Goal: Register for event/course

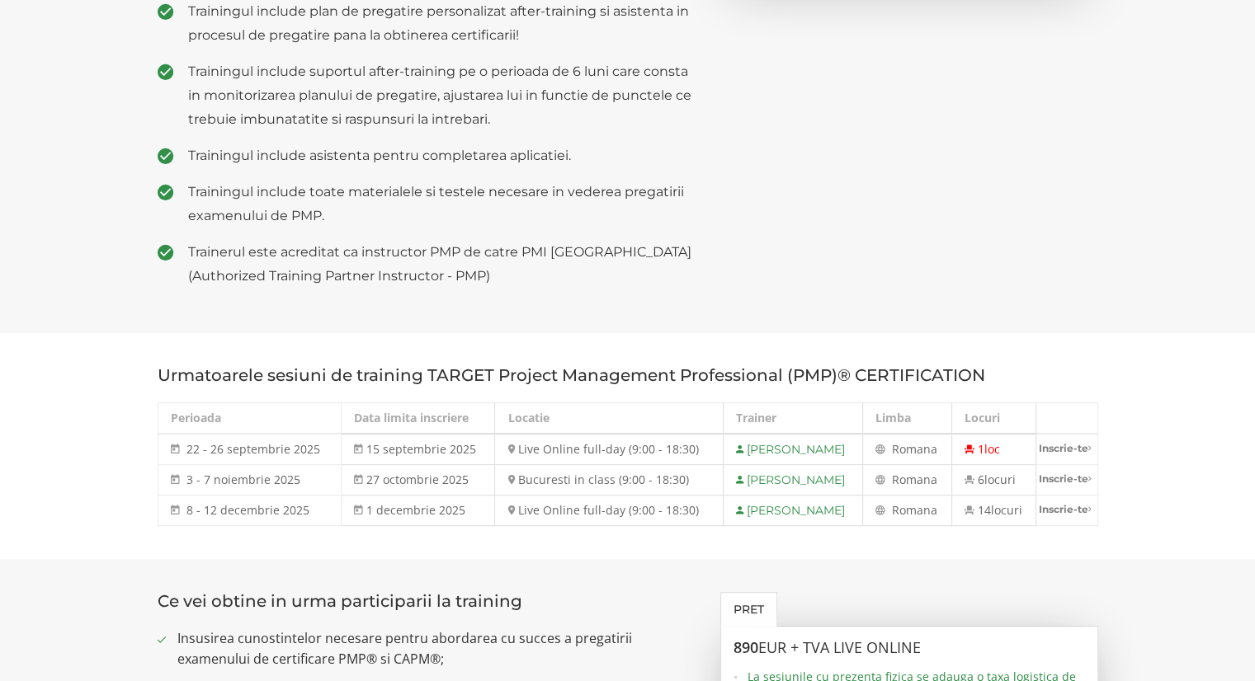
scroll to position [578, 0]
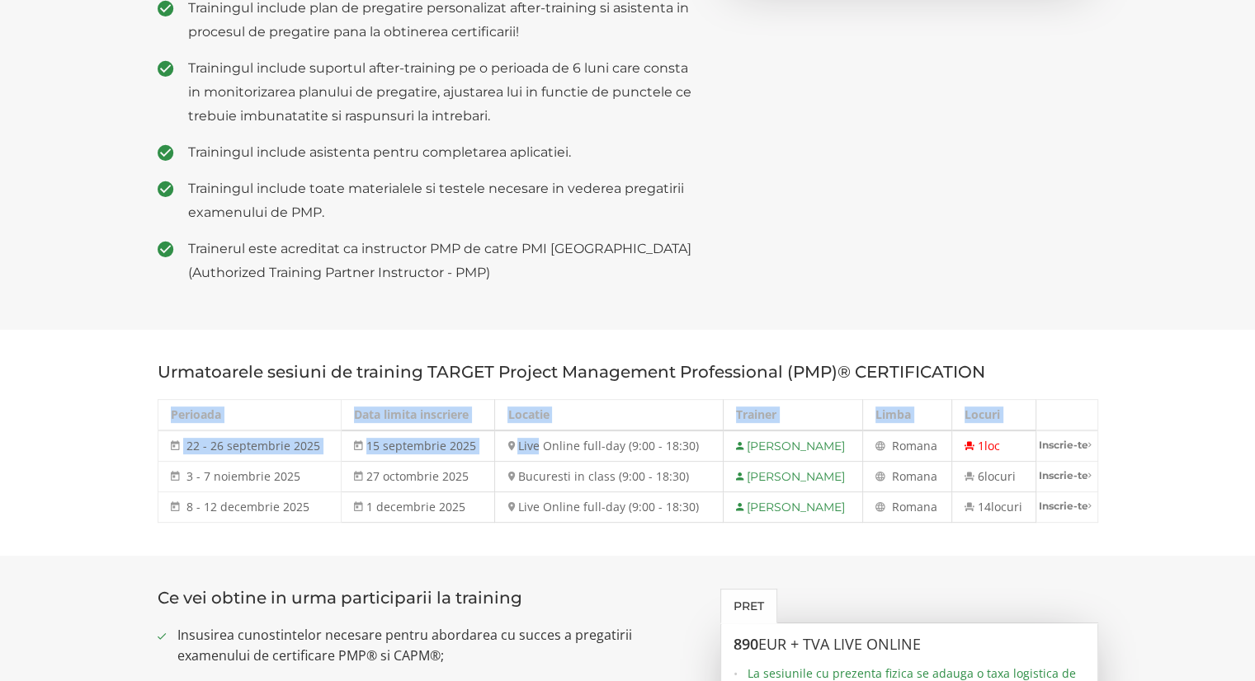
drag, startPoint x: 527, startPoint y: 444, endPoint x: 1133, endPoint y: 457, distance: 605.7
click at [1133, 457] on section "Urmatoarele sesiuni de training TARGET Project Management Professional (PMP)® C…" at bounding box center [627, 443] width 1255 height 226
click at [1142, 460] on section "Urmatoarele sesiuni de training TARGET Project Management Professional (PMP)® C…" at bounding box center [627, 443] width 1255 height 226
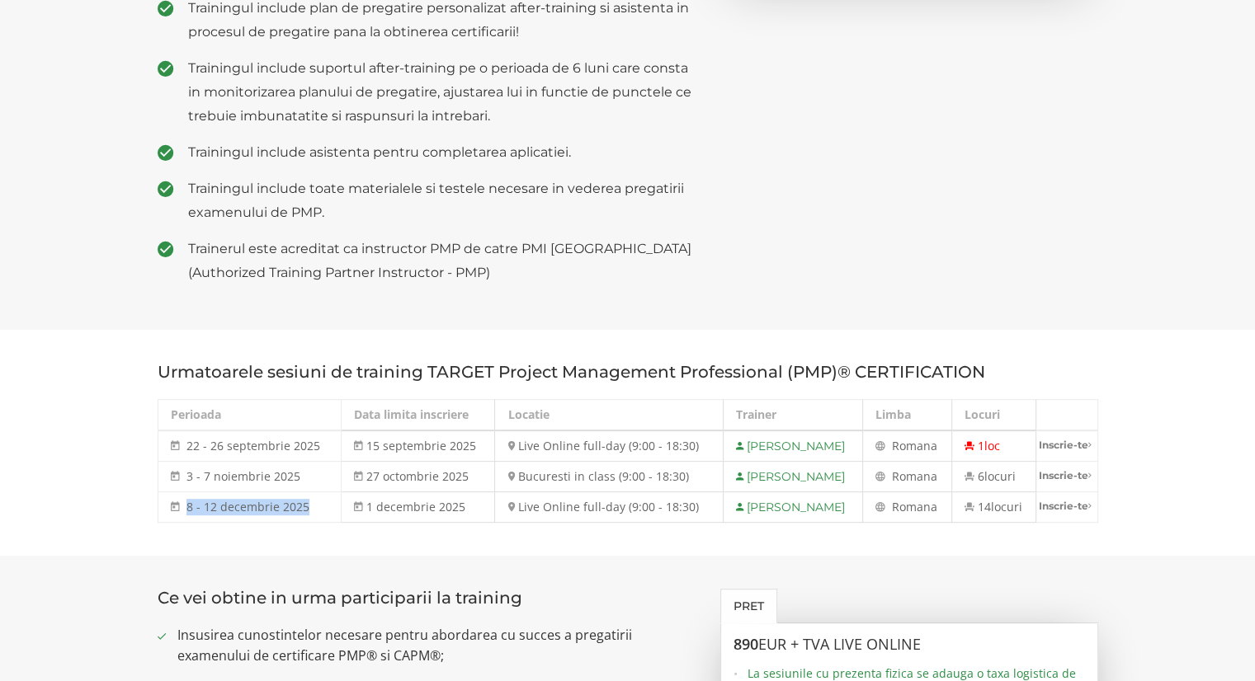
drag, startPoint x: 186, startPoint y: 509, endPoint x: 319, endPoint y: 506, distance: 132.9
click at [319, 506] on td "8 - 12 decembrie 2025 [DATE] - [DATE]" at bounding box center [249, 508] width 183 height 31
click at [314, 516] on td "8 - 12 decembrie 2025 [DATE] - [DATE]" at bounding box center [249, 508] width 183 height 31
drag, startPoint x: 347, startPoint y: 509, endPoint x: 469, endPoint y: 507, distance: 122.1
click at [469, 507] on td "1 decembrie 2025" at bounding box center [418, 508] width 154 height 31
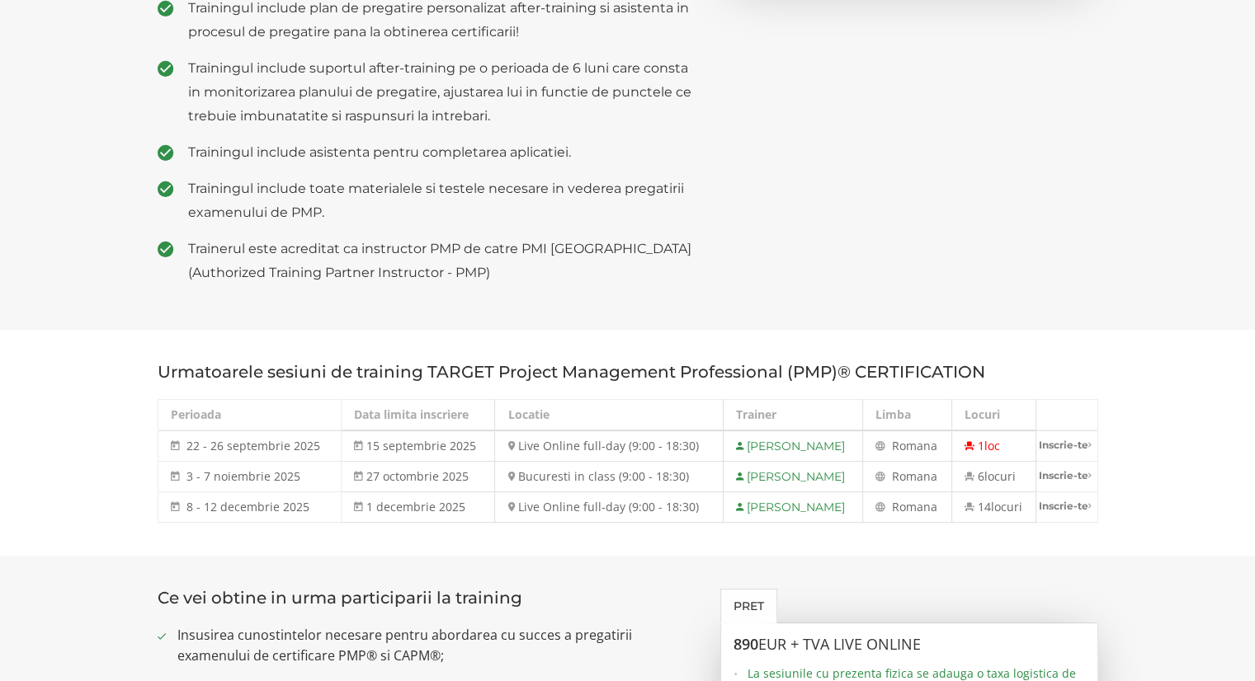
click at [469, 512] on td "1 decembrie 2025" at bounding box center [418, 508] width 154 height 31
drag, startPoint x: 506, startPoint y: 505, endPoint x: 680, endPoint y: 512, distance: 174.2
click at [680, 512] on td "Live Online full-day (9:00 - 18:30)" at bounding box center [609, 508] width 229 height 31
click at [662, 530] on section "Urmatoarele sesiuni de training TARGET Project Management Professional (PMP)® C…" at bounding box center [627, 443] width 1255 height 226
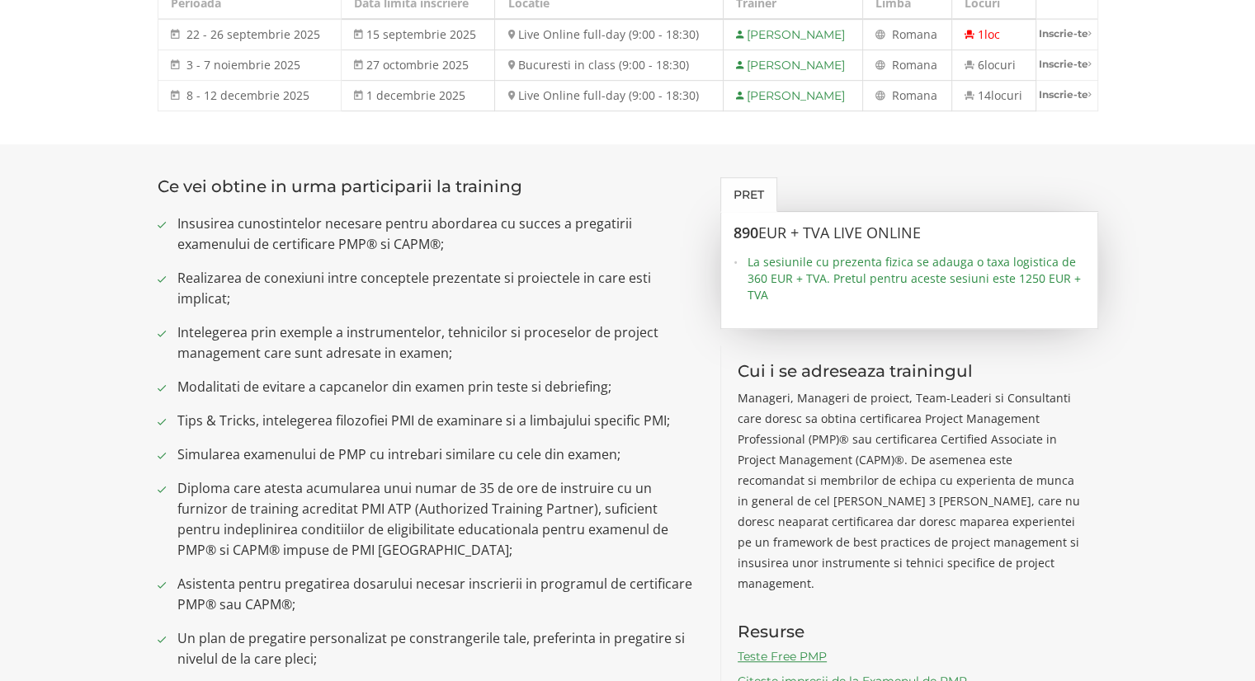
scroll to position [990, 0]
drag, startPoint x: 855, startPoint y: 266, endPoint x: 1084, endPoint y: 266, distance: 229.4
click at [1084, 266] on span "La sesiunile cu prezenta fizica se adauga o taxa logistica de 360 EUR + TVA. Pr…" at bounding box center [915, 278] width 337 height 50
drag, startPoint x: 784, startPoint y: 278, endPoint x: 1106, endPoint y: 269, distance: 321.9
click at [1106, 269] on div "Pret 890 EUR + TVA LIVE ONLINE La sesiunile cu prezenta fizica se adauga o taxa…" at bounding box center [909, 470] width 403 height 587
